Goal: Task Accomplishment & Management: Manage account settings

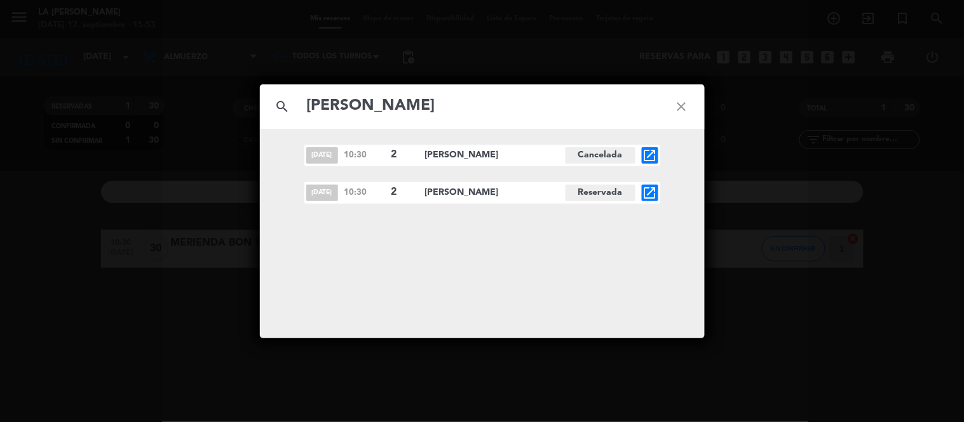
type input "[PERSON_NAME]"
click at [644, 191] on icon "open_in_new" at bounding box center [649, 192] width 15 height 15
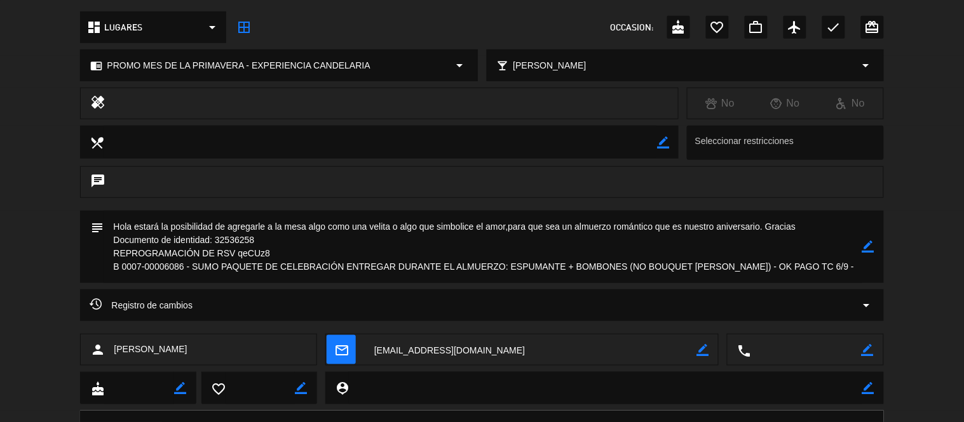
scroll to position [199, 0]
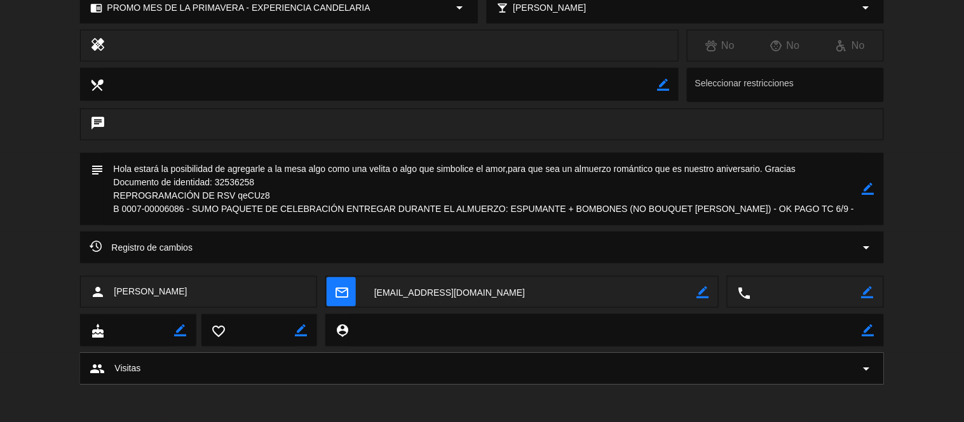
drag, startPoint x: 109, startPoint y: 195, endPoint x: 849, endPoint y: 217, distance: 740.3
click at [848, 217] on textarea at bounding box center [483, 189] width 758 height 72
click at [864, 191] on icon "border_color" at bounding box center [868, 189] width 12 height 12
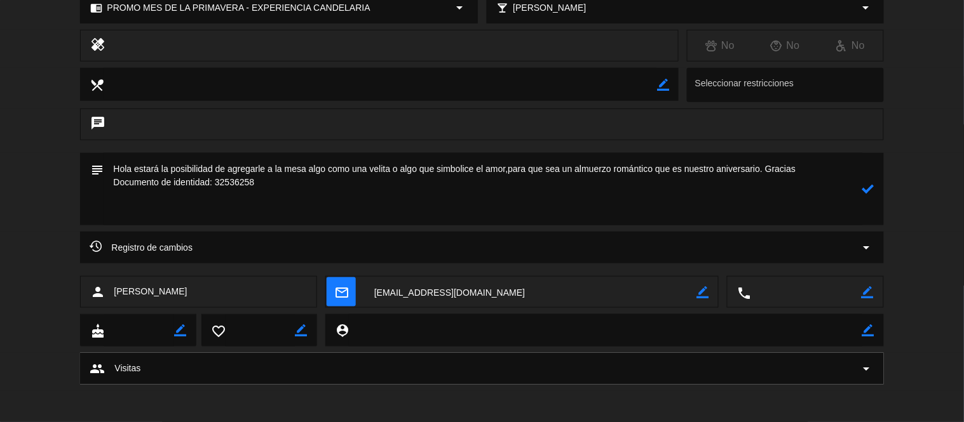
scroll to position [186, 0]
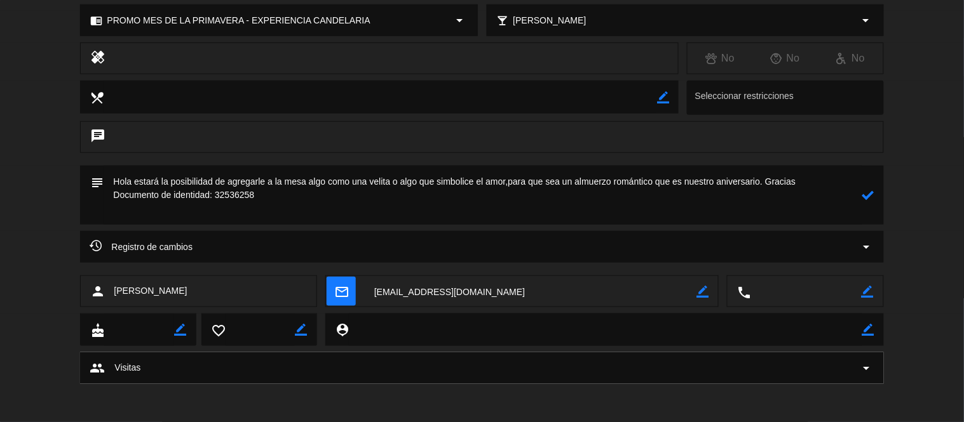
click at [490, 245] on div "Registro de cambios arrow_drop_down" at bounding box center [482, 246] width 784 height 15
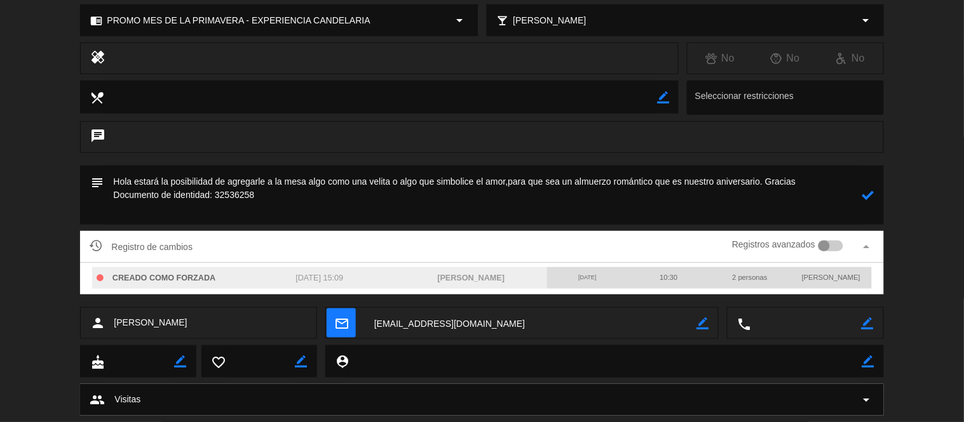
click at [591, 246] on div "Registro de cambios Registros avanzados arrow_drop_up" at bounding box center [482, 247] width 784 height 19
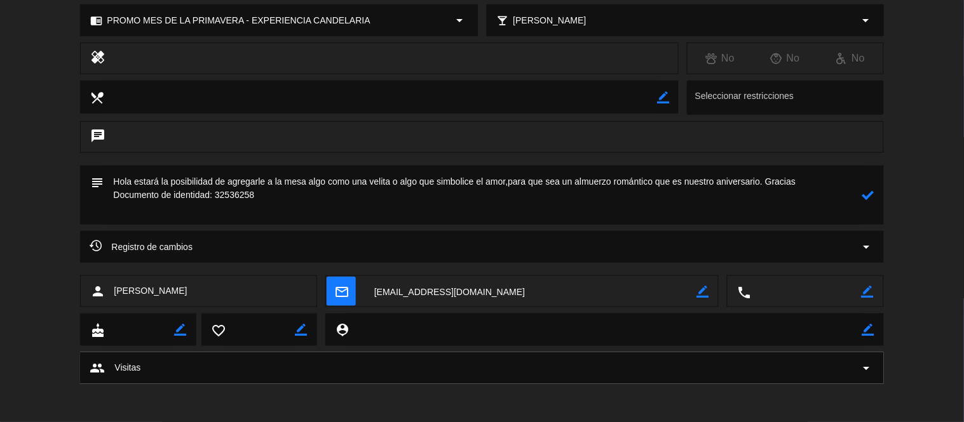
click at [346, 185] on textarea at bounding box center [483, 195] width 758 height 59
click at [281, 189] on textarea at bounding box center [483, 195] width 758 height 59
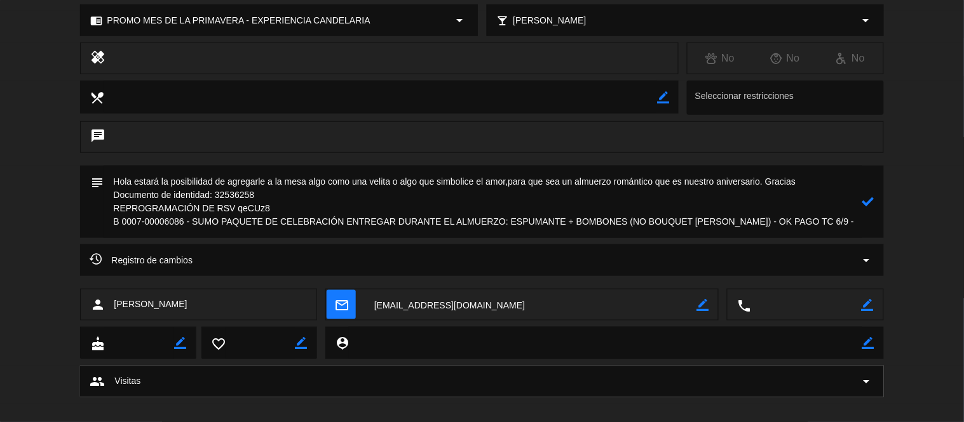
click at [299, 195] on textarea at bounding box center [483, 202] width 758 height 72
type textarea "Hola estará la posibilidad de agregarle a la mesa algo como una velita o algo q…"
click at [868, 206] on icon at bounding box center [868, 202] width 12 height 12
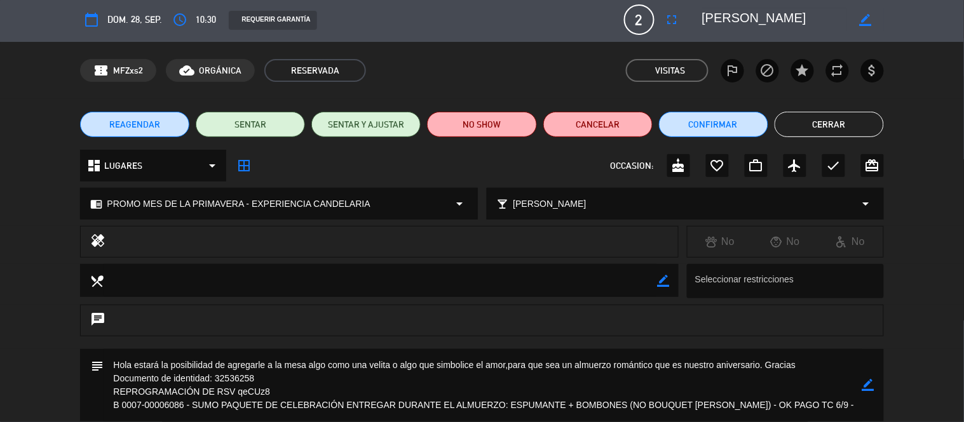
scroll to position [0, 0]
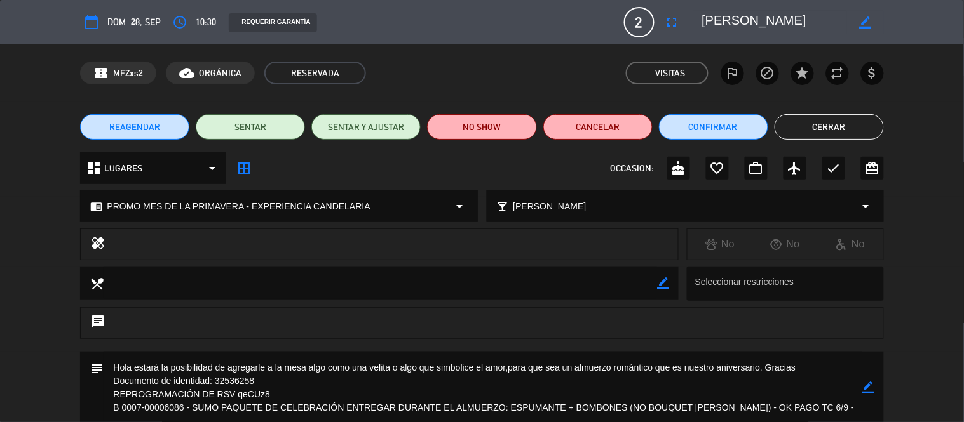
click at [807, 128] on button "Cerrar" at bounding box center [828, 126] width 109 height 25
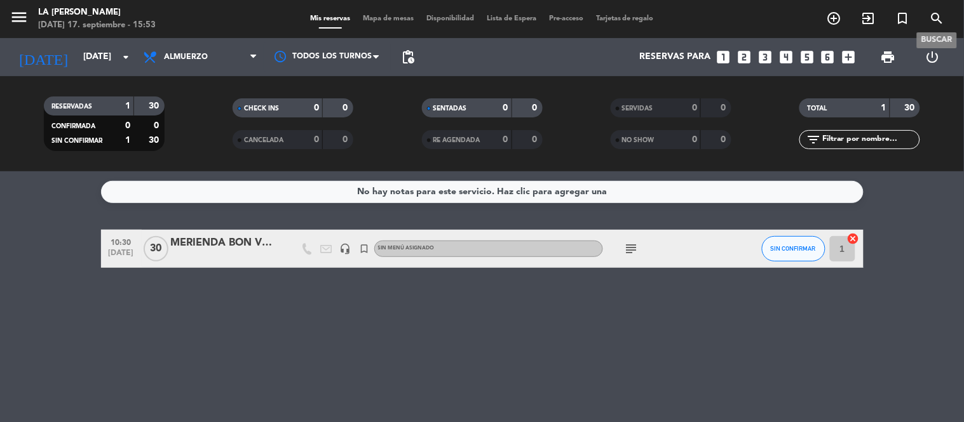
click at [932, 15] on icon "search" at bounding box center [936, 18] width 15 height 15
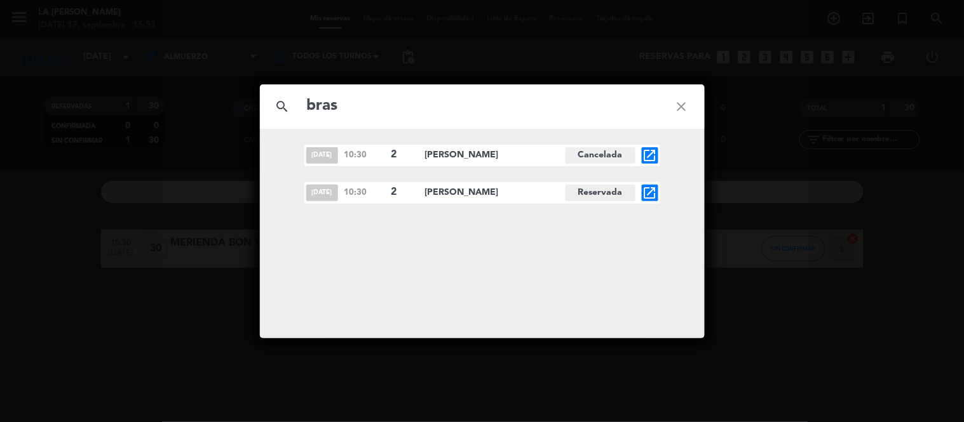
type input "bras"
click at [647, 191] on icon "open_in_new" at bounding box center [649, 192] width 15 height 15
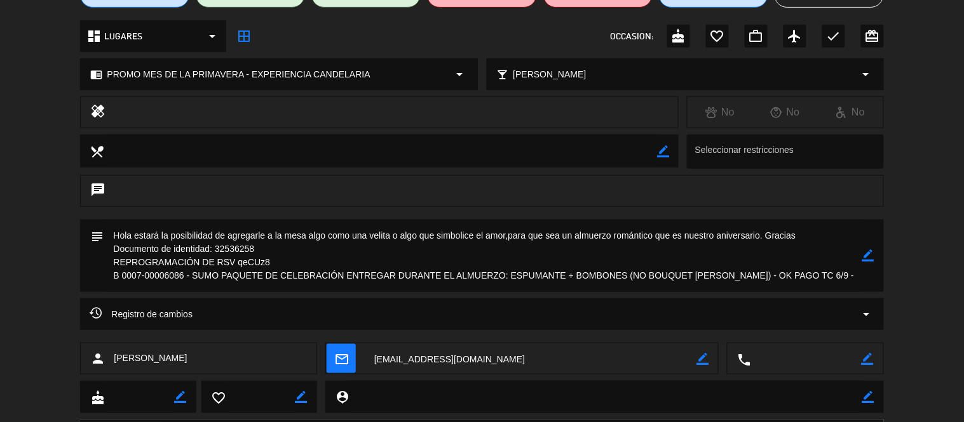
scroll to position [141, 0]
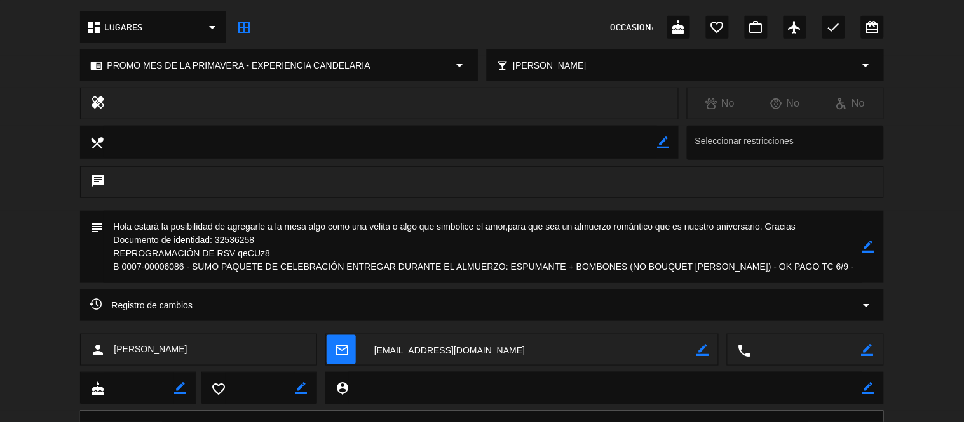
click at [413, 299] on div "Registro de cambios arrow_drop_down" at bounding box center [482, 305] width 784 height 15
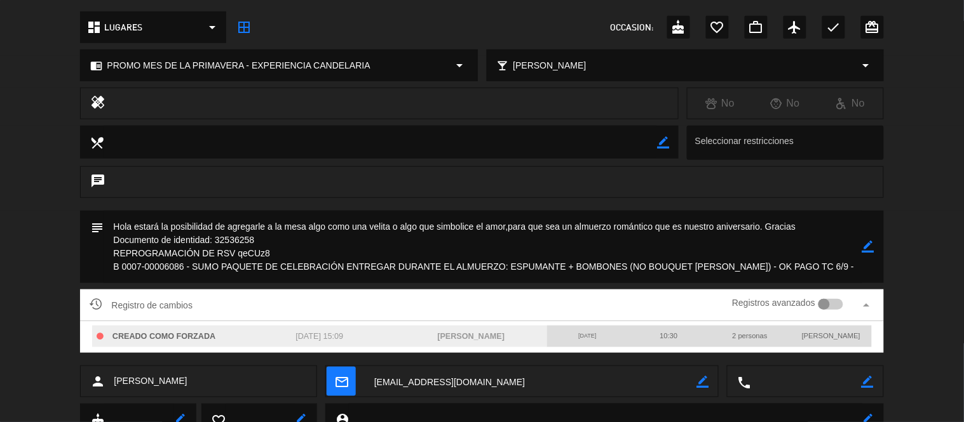
click at [413, 299] on div "Registro de cambios Registros avanzados arrow_drop_up" at bounding box center [482, 305] width 784 height 19
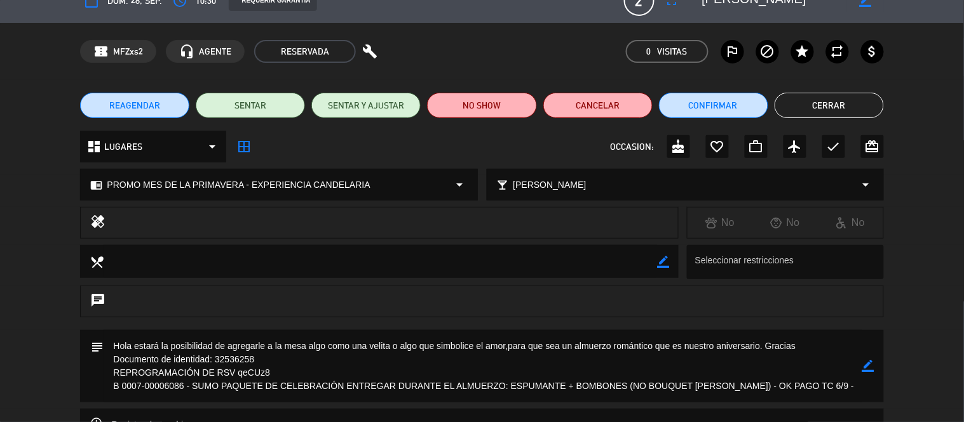
scroll to position [0, 0]
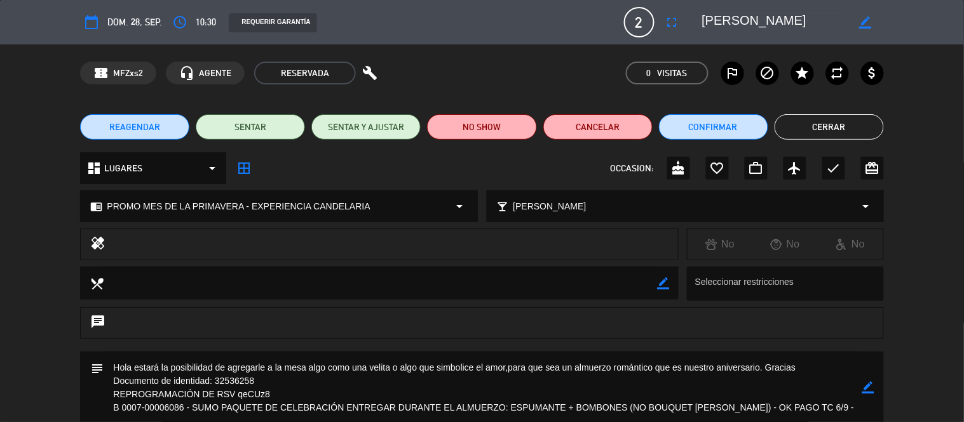
click at [722, 17] on textarea at bounding box center [774, 22] width 145 height 23
drag, startPoint x: 722, startPoint y: 17, endPoint x: 802, endPoint y: 10, distance: 79.7
click at [802, 10] on div "calendar_today dom. 28, sep. access_time 10:30 REQUERIR GARANTÍA 2 [PERSON_NAME…" at bounding box center [481, 22] width 803 height 30
